Goal: Task Accomplishment & Management: Use online tool/utility

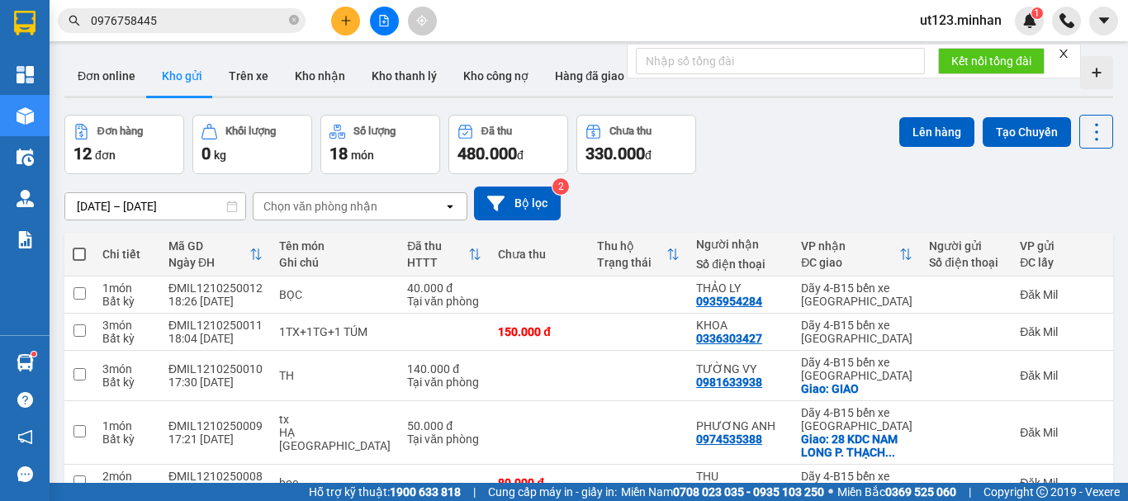
click at [80, 253] on span at bounding box center [79, 254] width 13 height 13
click at [79, 246] on input "checkbox" at bounding box center [79, 246] width 0 height 0
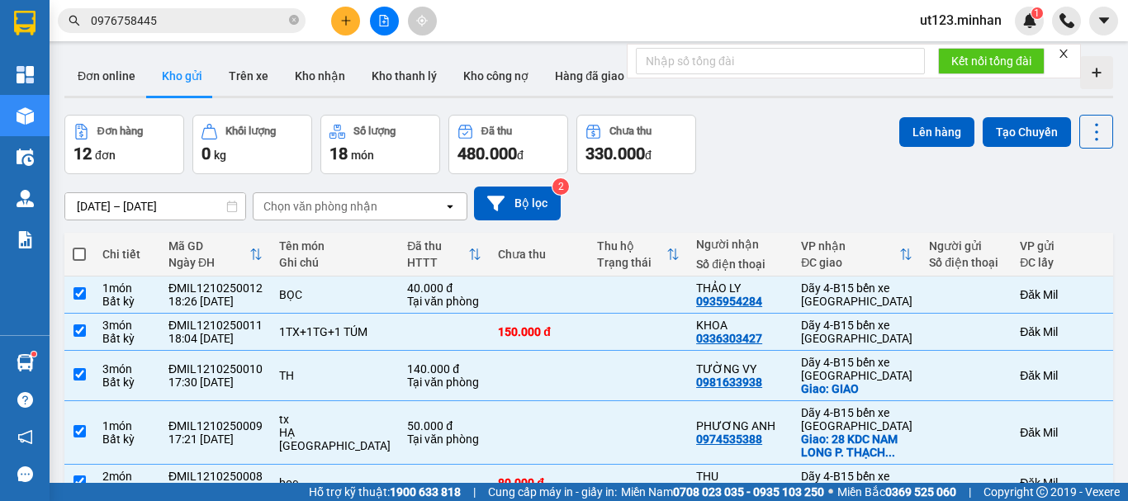
checkbox input "true"
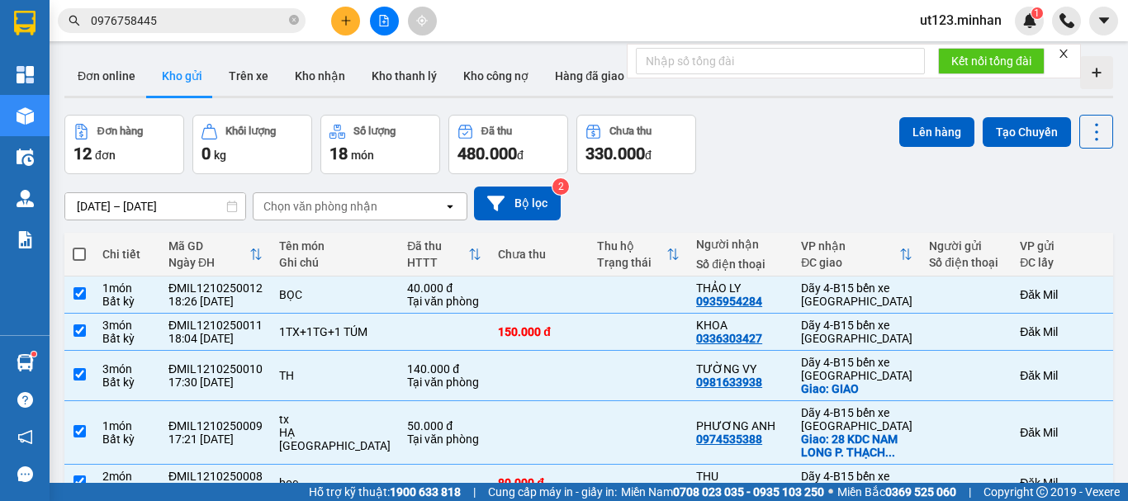
checkbox input "true"
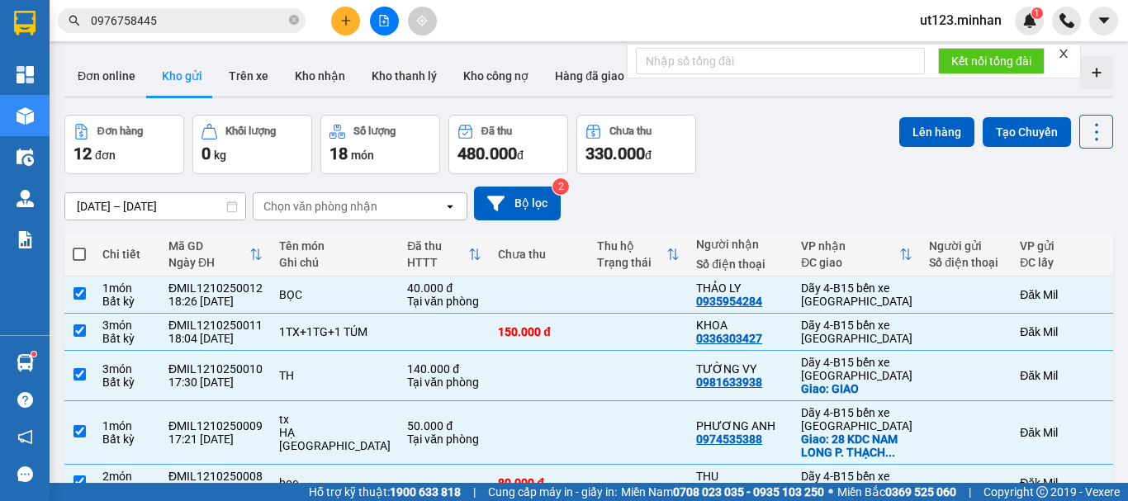
checkbox input "true"
click at [917, 129] on button "Lên hàng" at bounding box center [936, 132] width 75 height 30
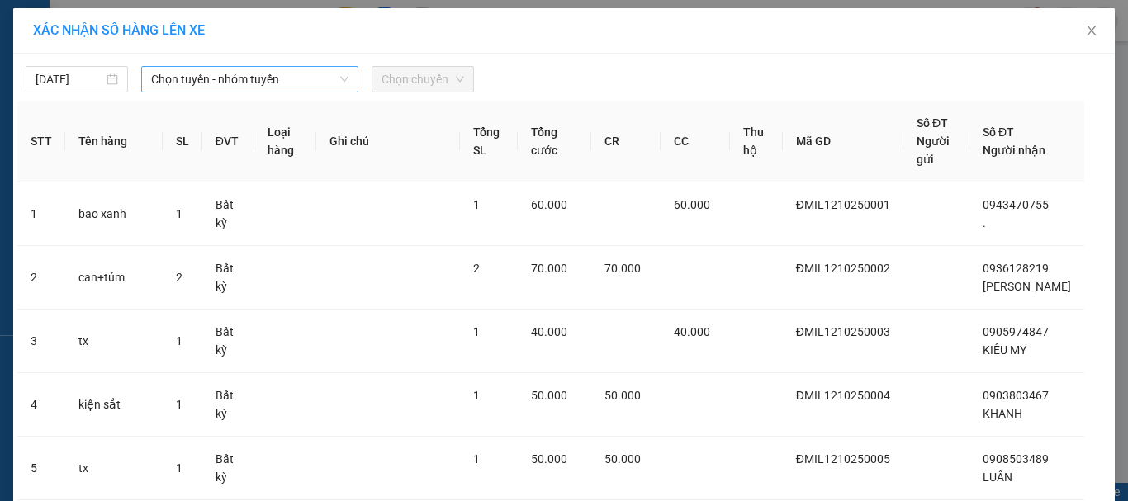
click at [201, 78] on span "Chọn tuyến - nhóm tuyến" at bounding box center [249, 79] width 197 height 25
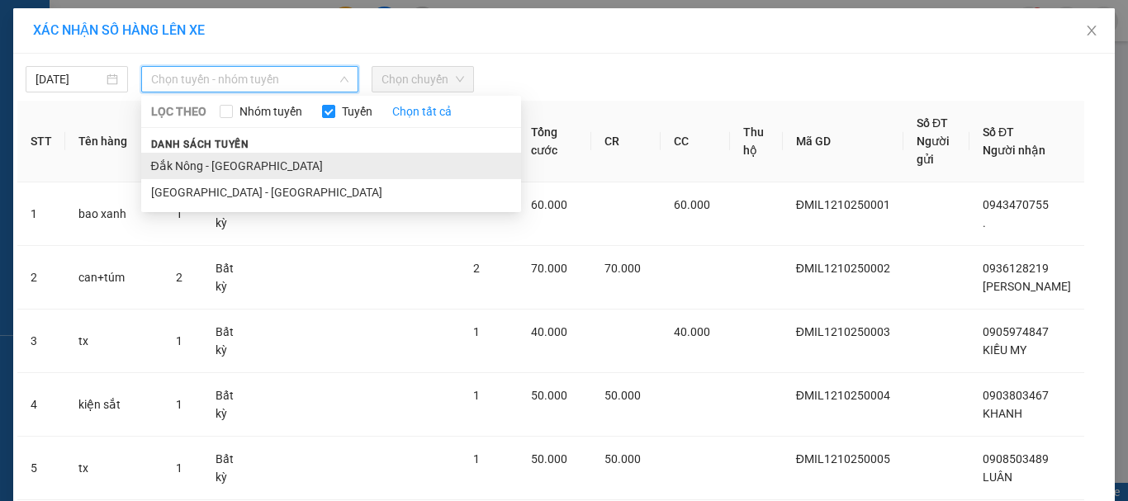
click at [209, 160] on li "Đắk Nông - [GEOGRAPHIC_DATA]" at bounding box center [331, 166] width 380 height 26
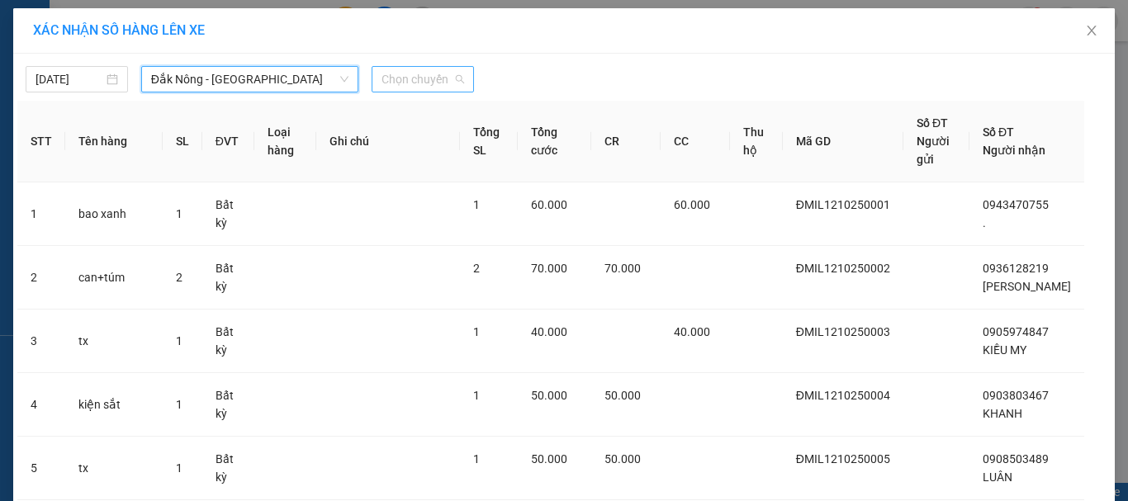
click at [441, 79] on span "Chọn chuyến" at bounding box center [422, 79] width 83 height 25
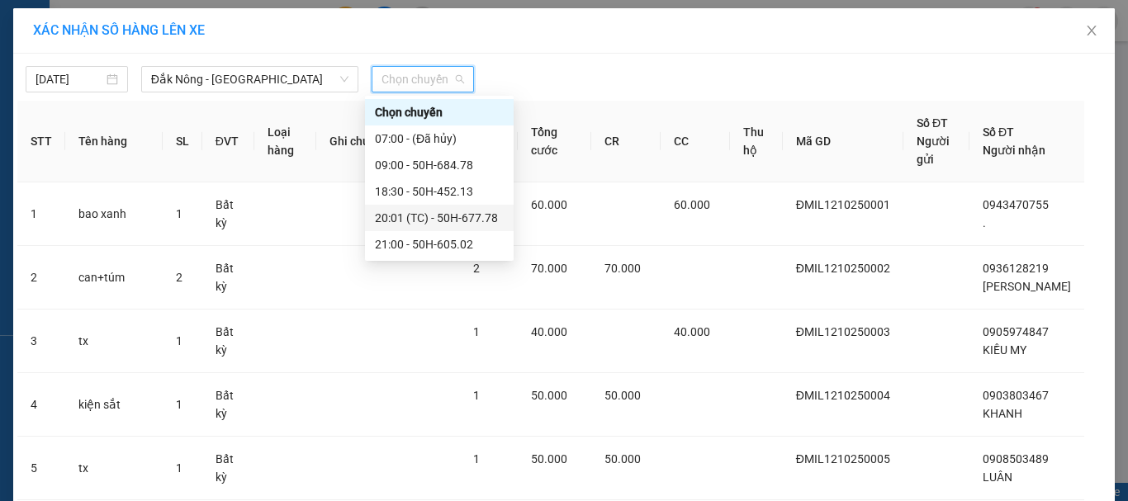
click at [451, 217] on div "20:01 (TC) - 50H-677.78" at bounding box center [439, 218] width 129 height 18
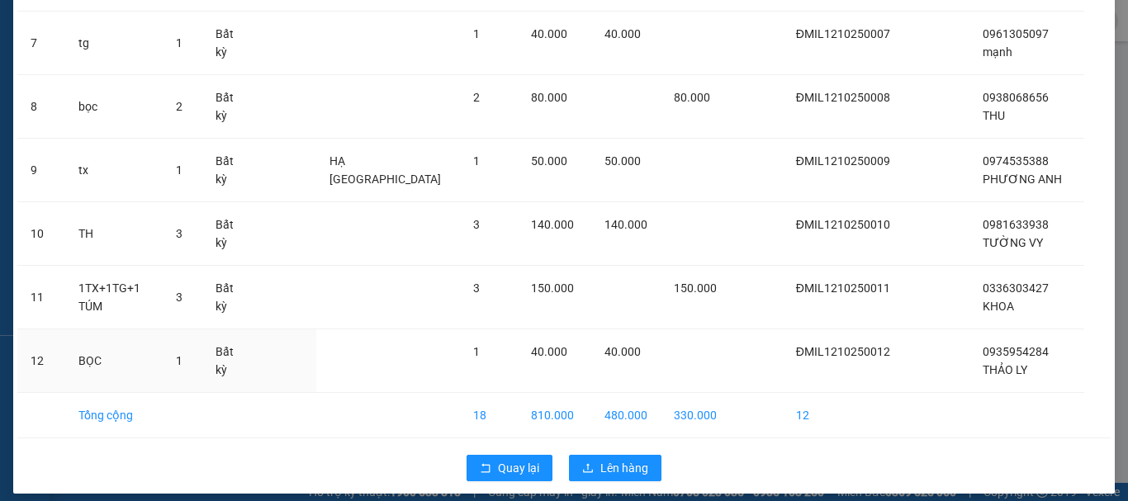
scroll to position [593, 0]
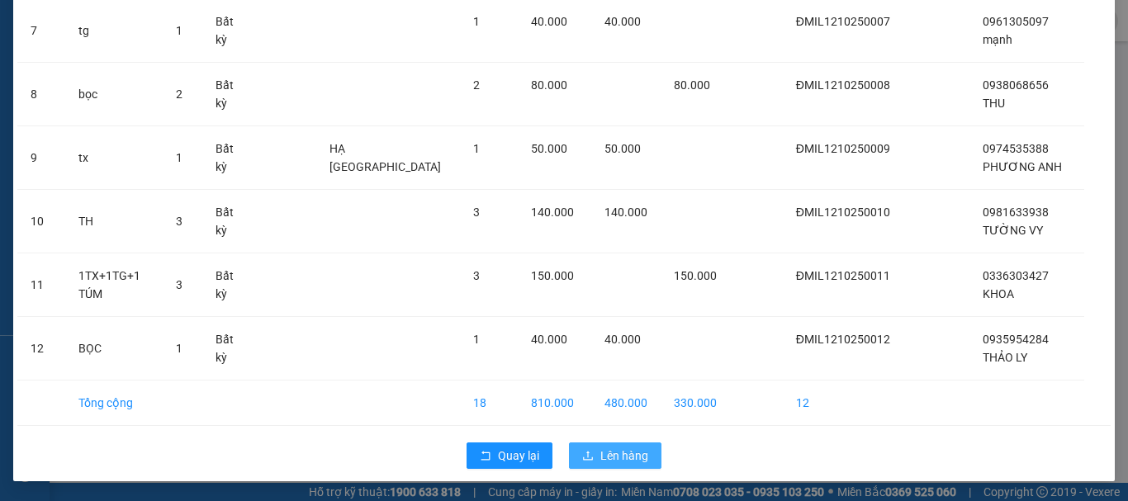
click at [594, 461] on button "Lên hàng" at bounding box center [615, 456] width 92 height 26
